Goal: Information Seeking & Learning: Find specific page/section

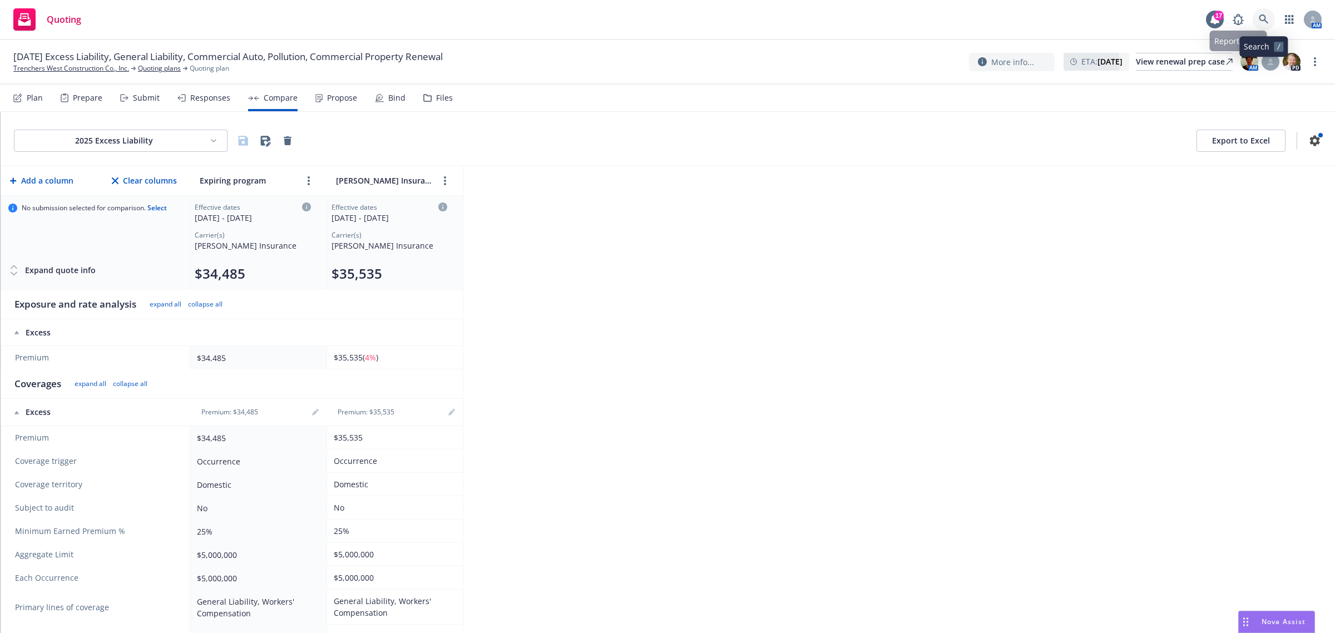
click at [1263, 17] on icon at bounding box center [1263, 19] width 10 height 10
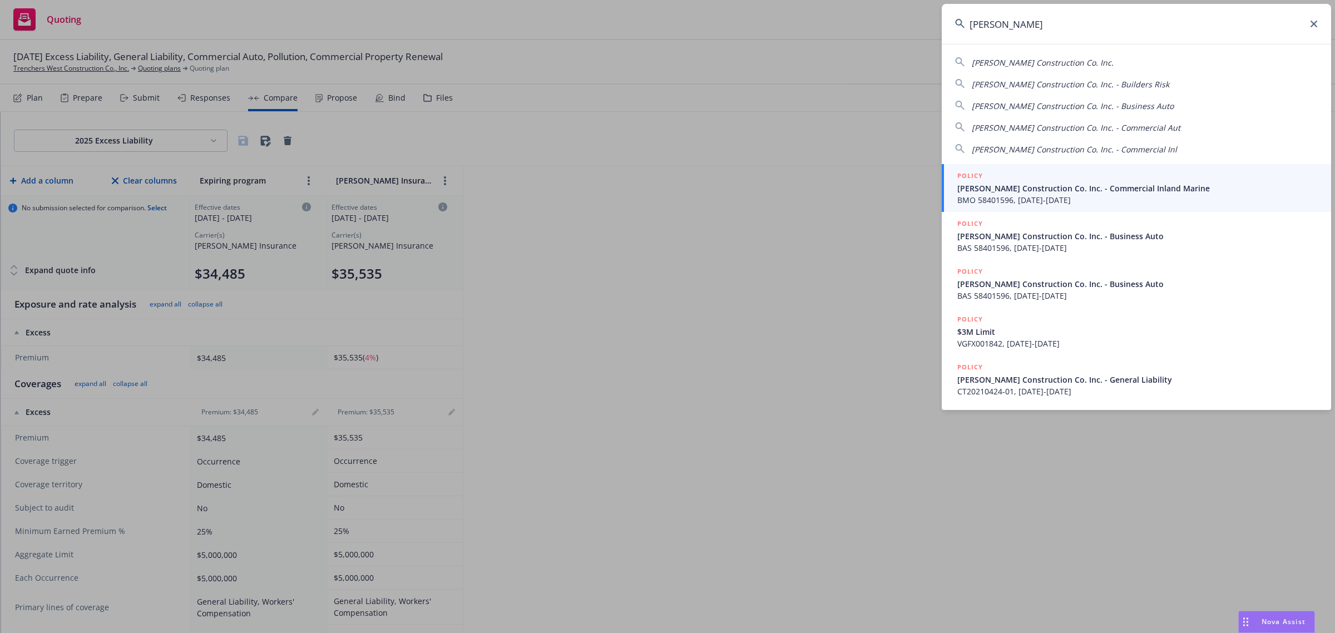
click at [1029, 60] on span "[PERSON_NAME] Construction Co. Inc." at bounding box center [1042, 62] width 142 height 11
type input "[PERSON_NAME] Construction Co. Inc."
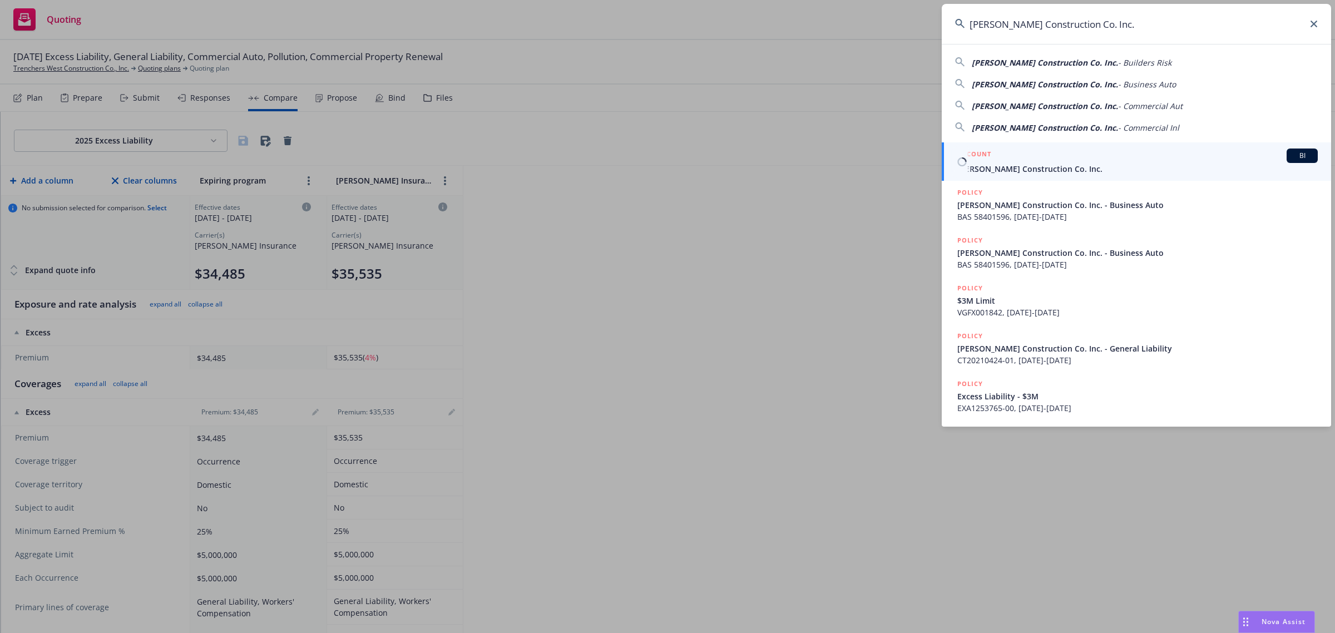
click at [994, 153] on div "ACCOUNT BI" at bounding box center [1137, 155] width 360 height 14
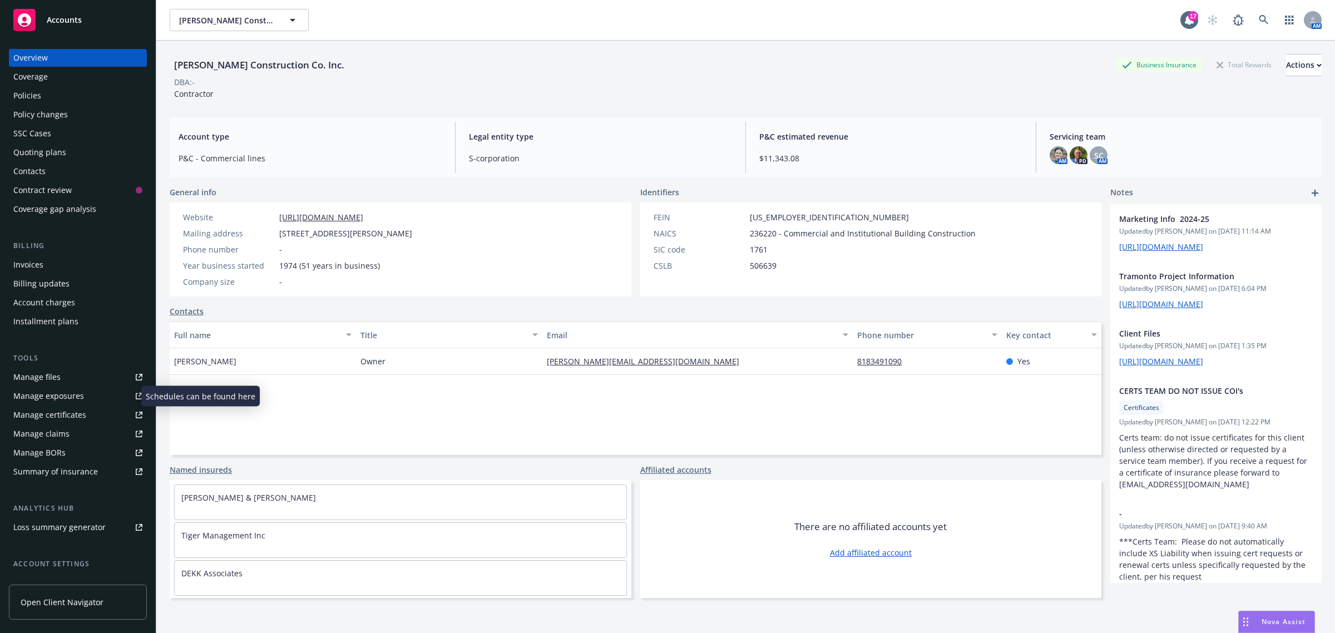
click at [49, 402] on div "Manage exposures" at bounding box center [48, 396] width 71 height 18
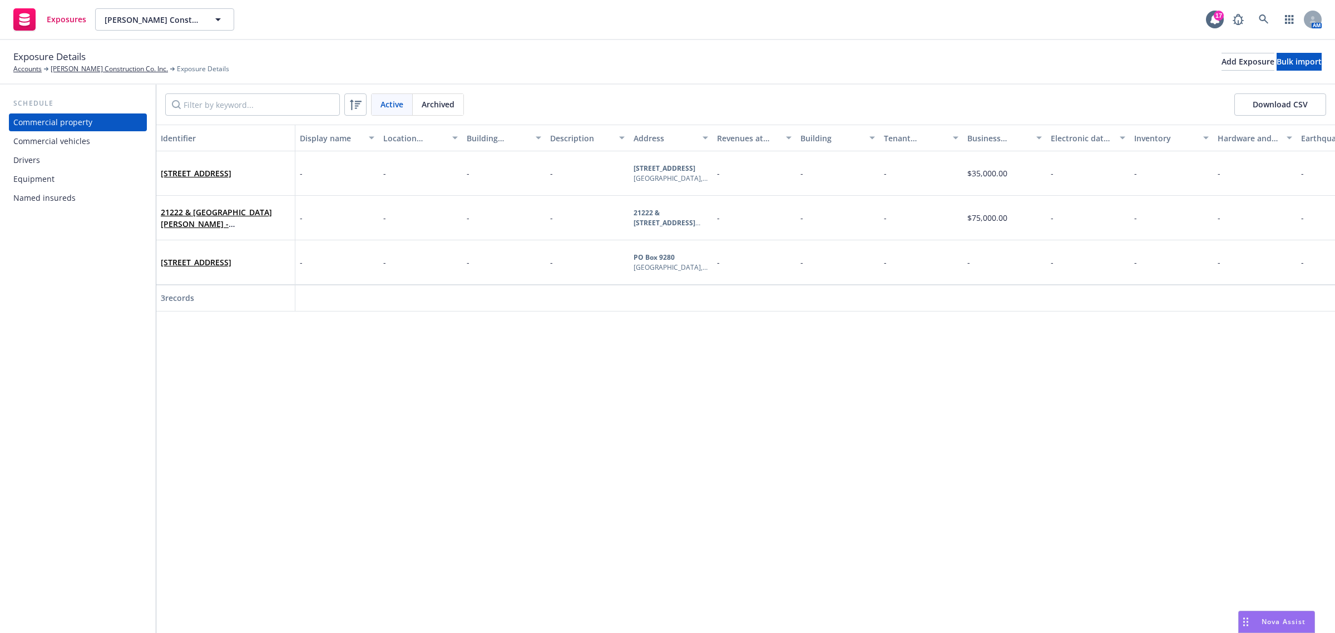
click at [75, 157] on div "Drivers" at bounding box center [77, 160] width 129 height 18
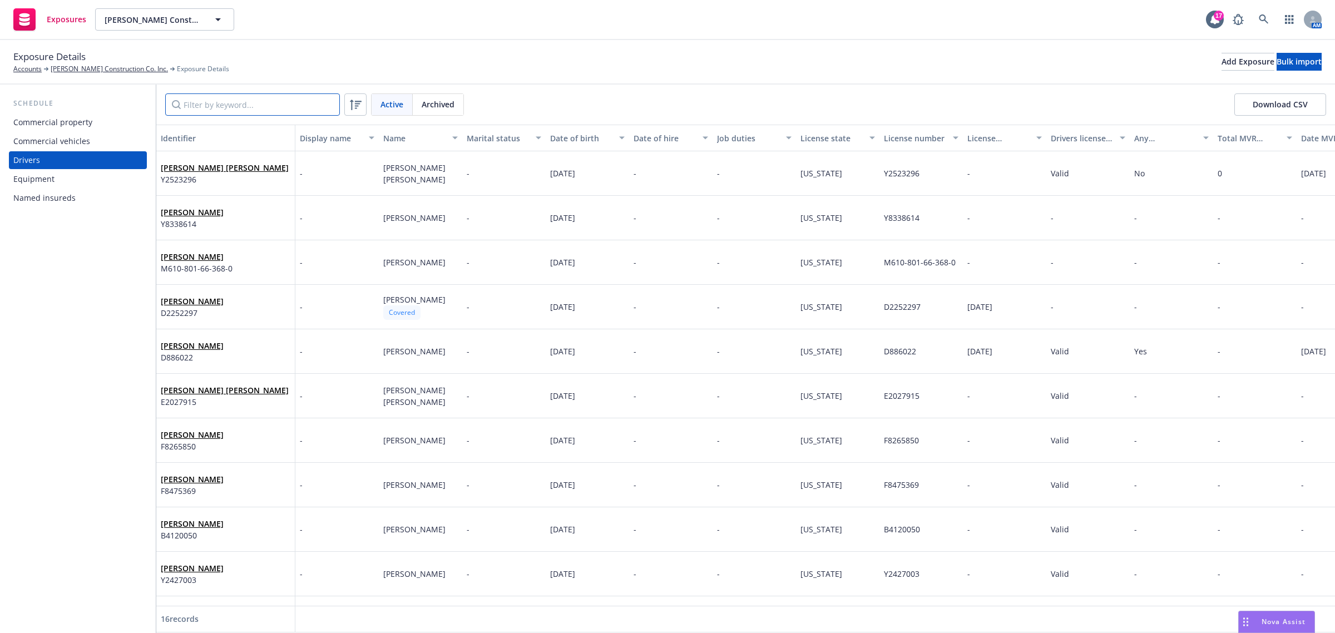
click at [214, 107] on input "Filter by keyword..." at bounding box center [252, 104] width 175 height 22
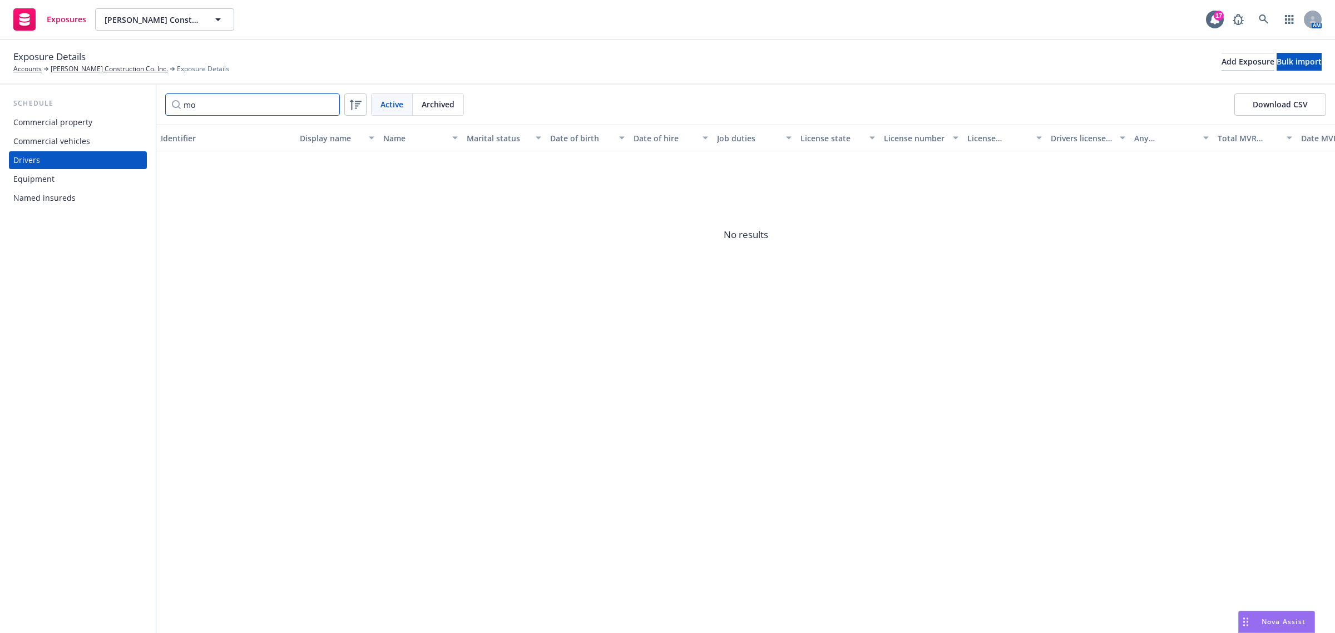
type input "m"
type input "f"
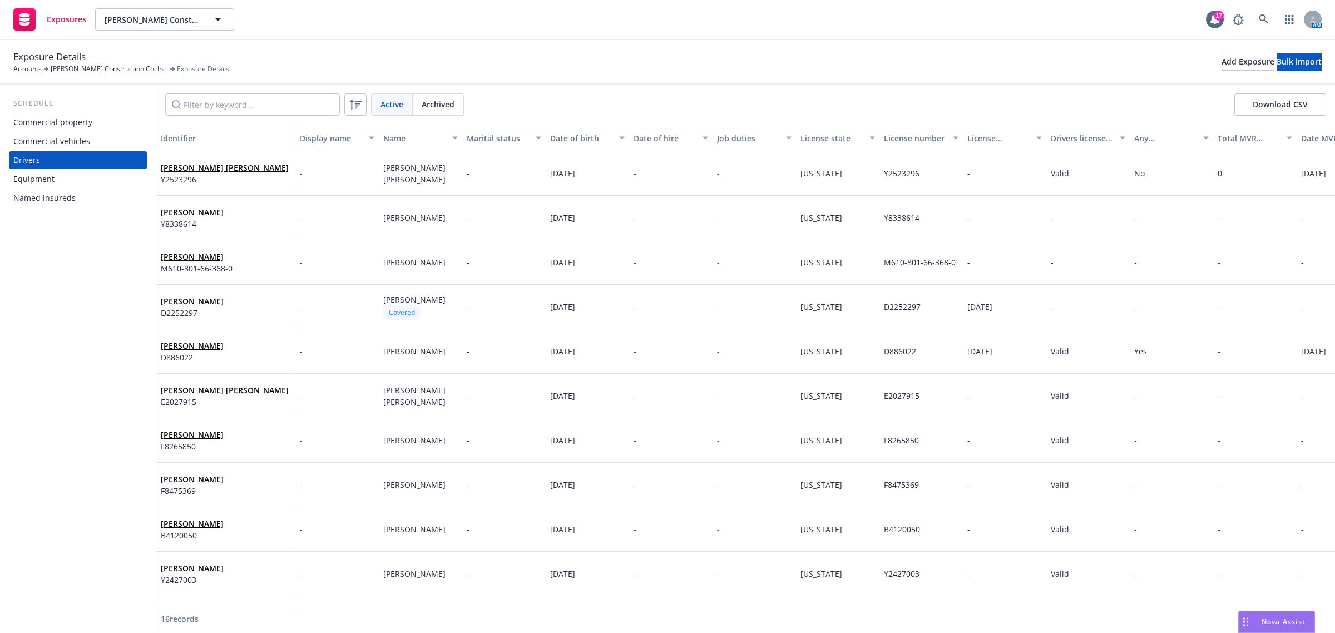
click at [85, 136] on div "Commercial vehicles" at bounding box center [51, 141] width 77 height 18
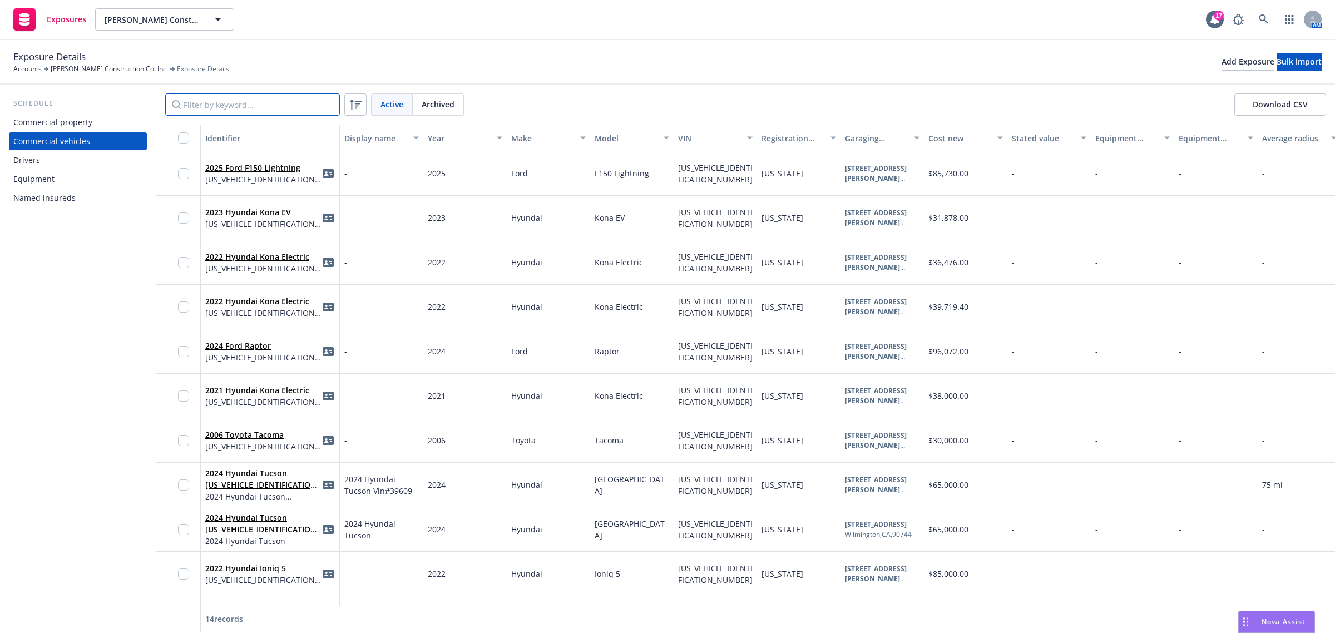
click at [273, 106] on input "Filter by keyword..." at bounding box center [252, 104] width 175 height 22
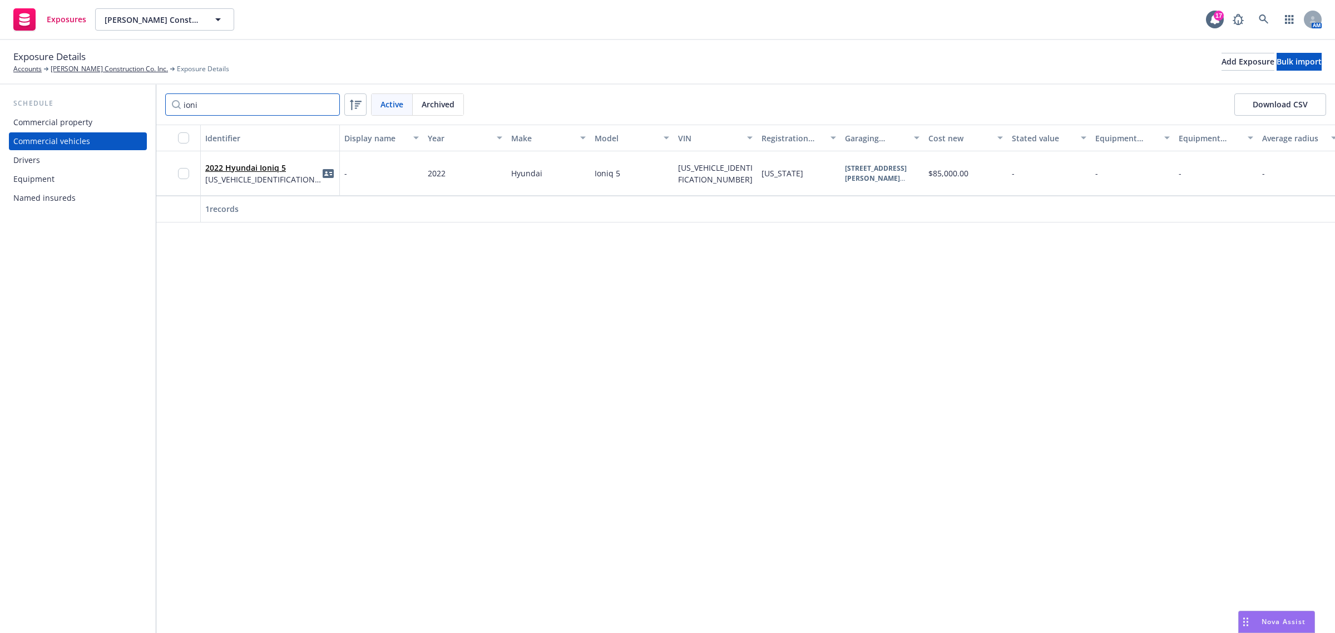
type input "ioni"
drag, startPoint x: 676, startPoint y: 164, endPoint x: 696, endPoint y: 184, distance: 27.9
click at [696, 184] on div "[US_VEHICLE_IDENTIFICATION_NUMBER]" at bounding box center [714, 173] width 83 height 44
copy span "[US_VEHICLE_IDENTIFICATION_NUMBER]"
